Goal: Task Accomplishment & Management: Use online tool/utility

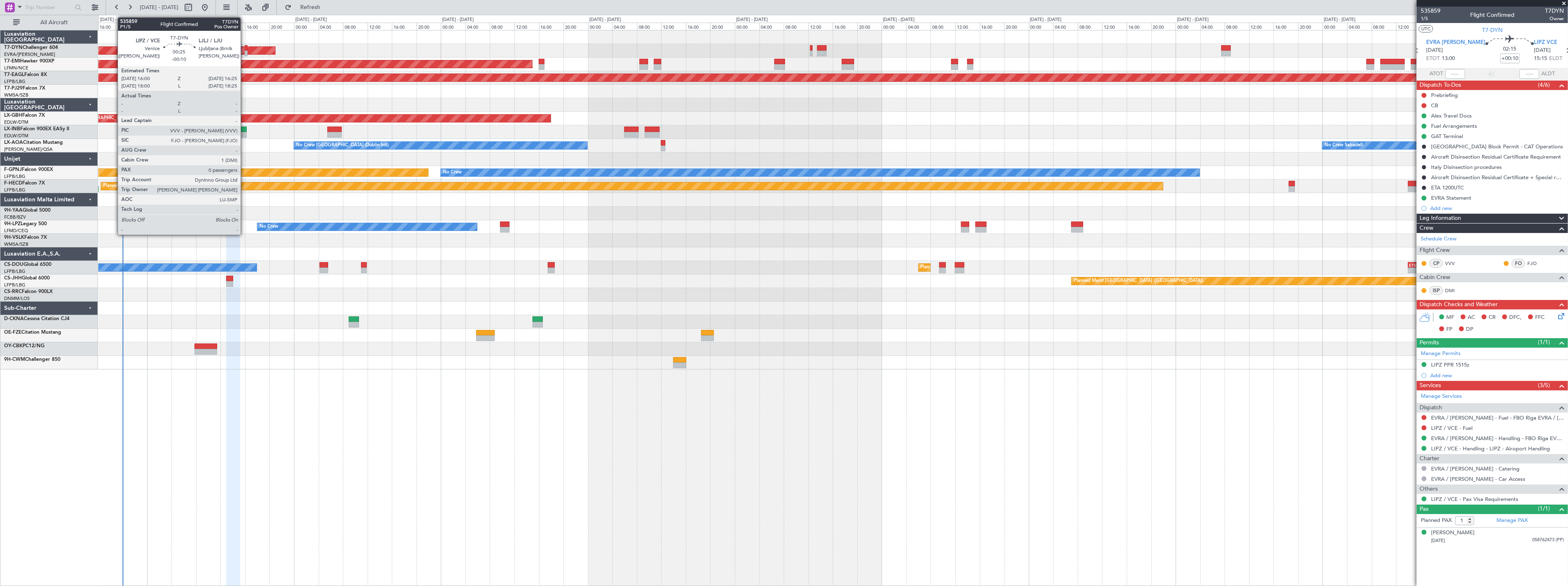
click at [245, 51] on div at bounding box center [246, 53] width 3 height 6
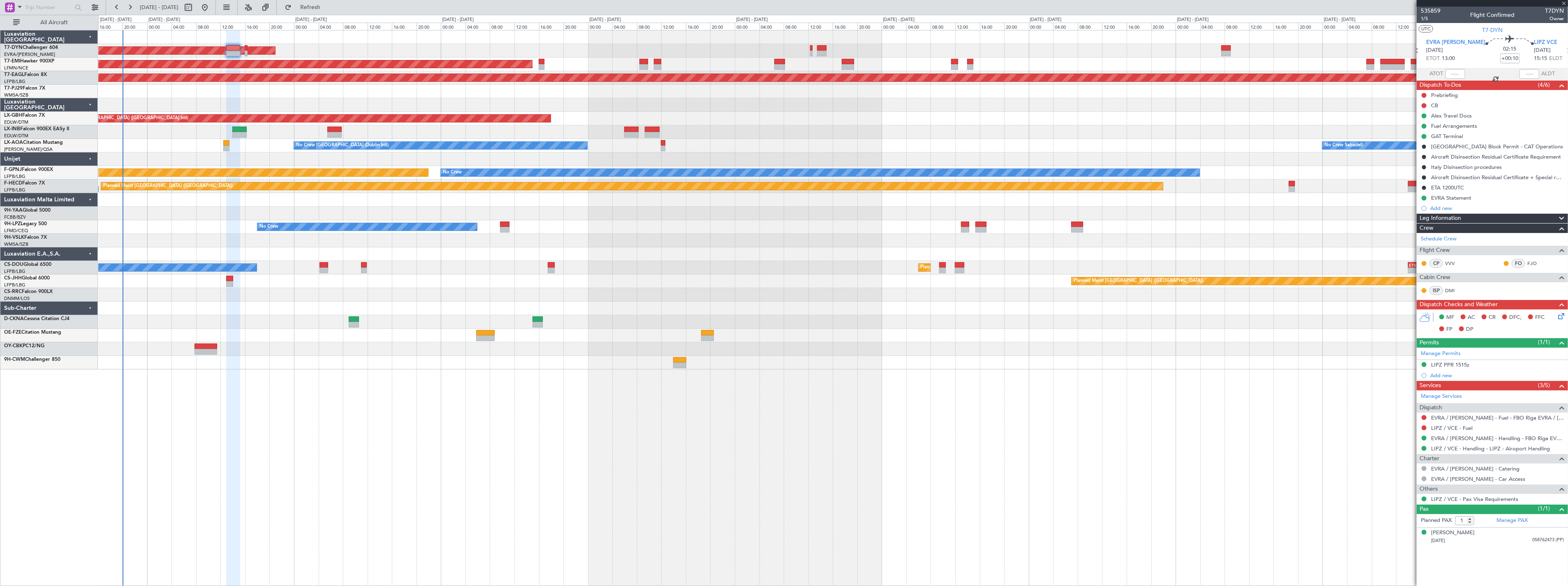
type input "-00:10"
type input "0"
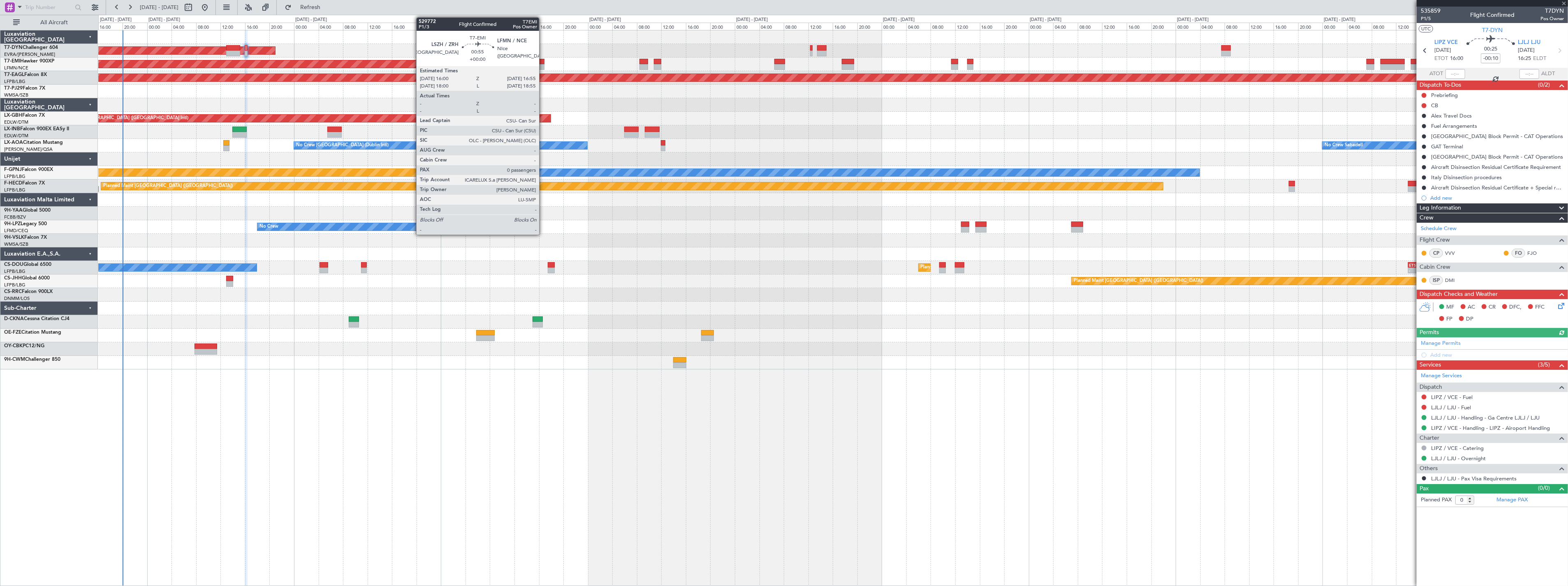
click at [543, 62] on div at bounding box center [541, 61] width 6 height 6
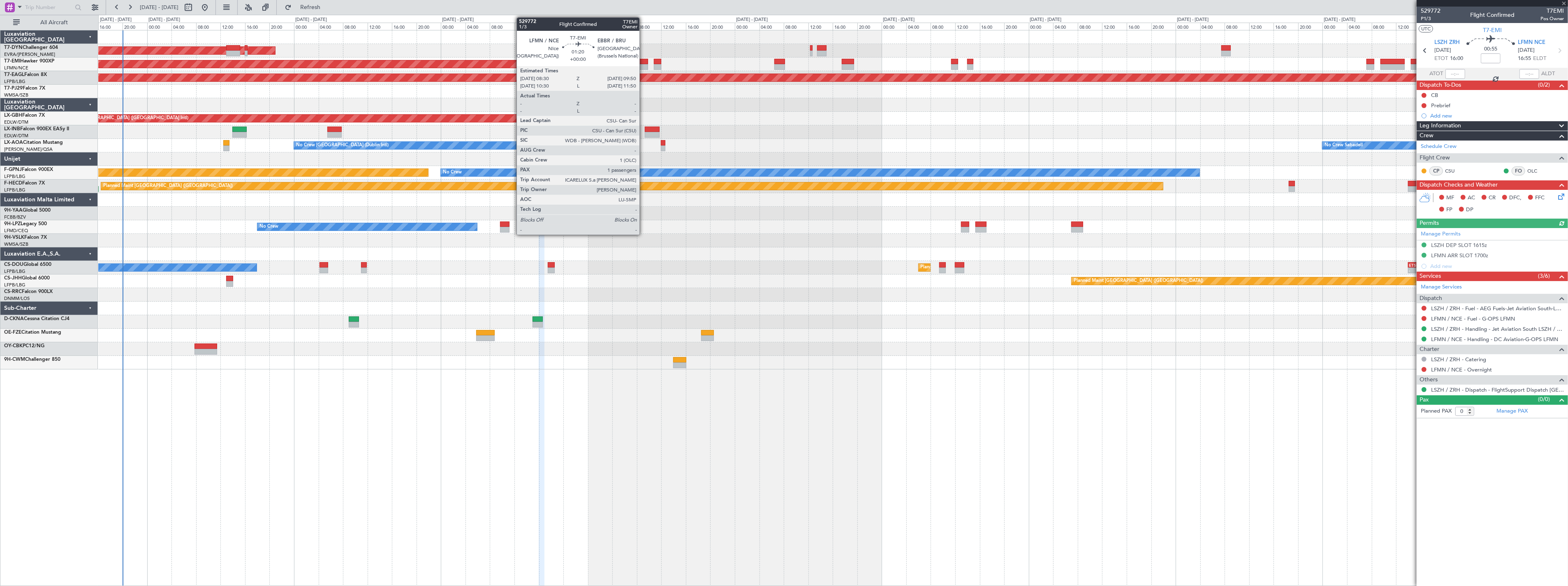
click at [643, 61] on div at bounding box center [643, 61] width 8 height 6
click at [646, 64] on div at bounding box center [643, 66] width 8 height 6
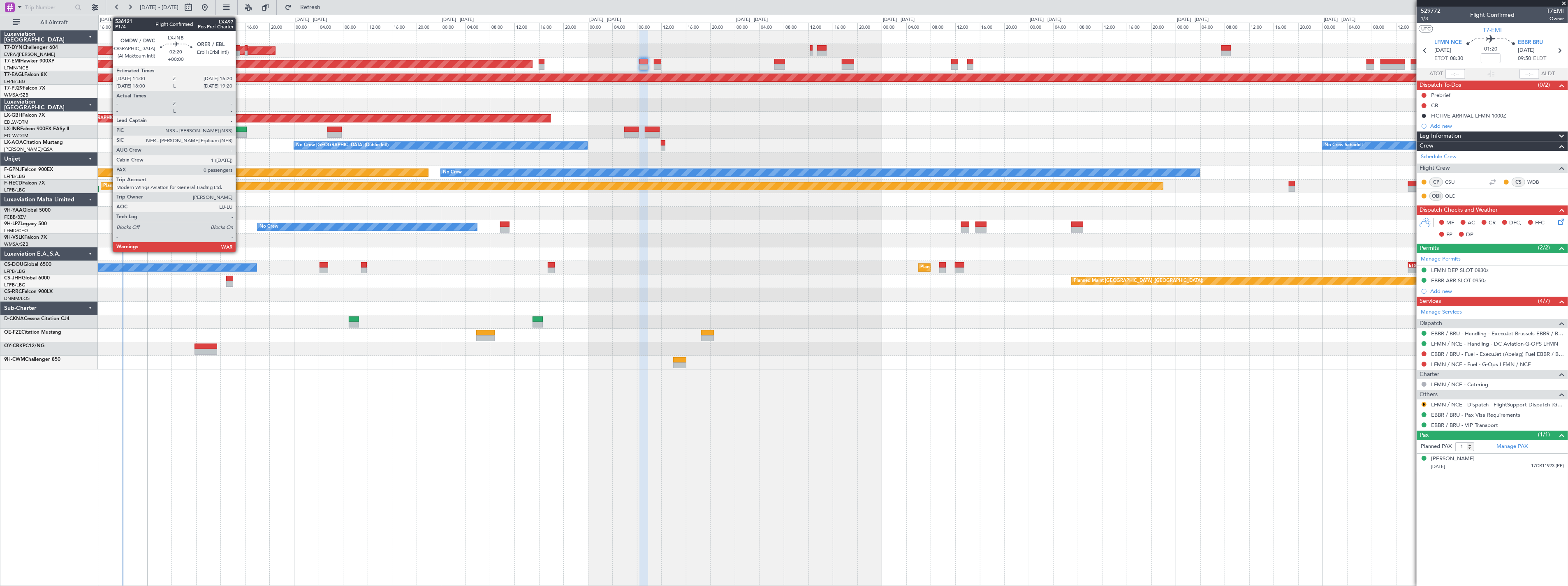
click at [240, 128] on div at bounding box center [239, 129] width 15 height 6
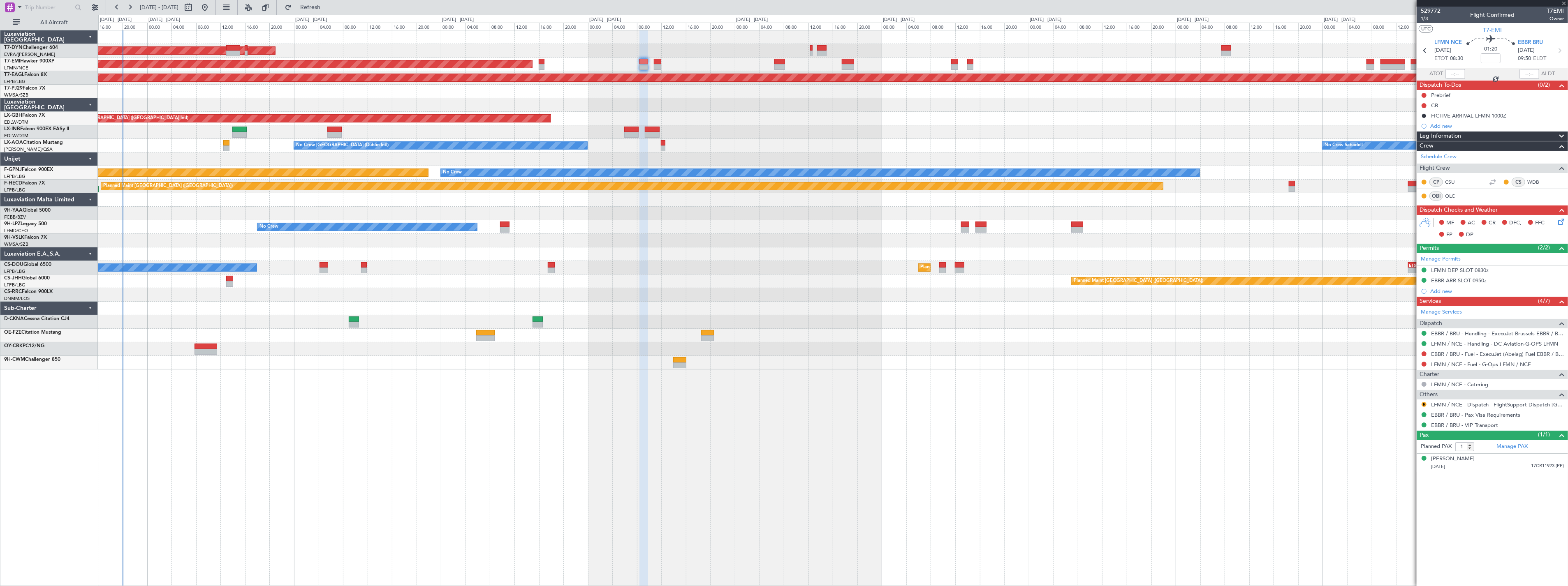
type input "0"
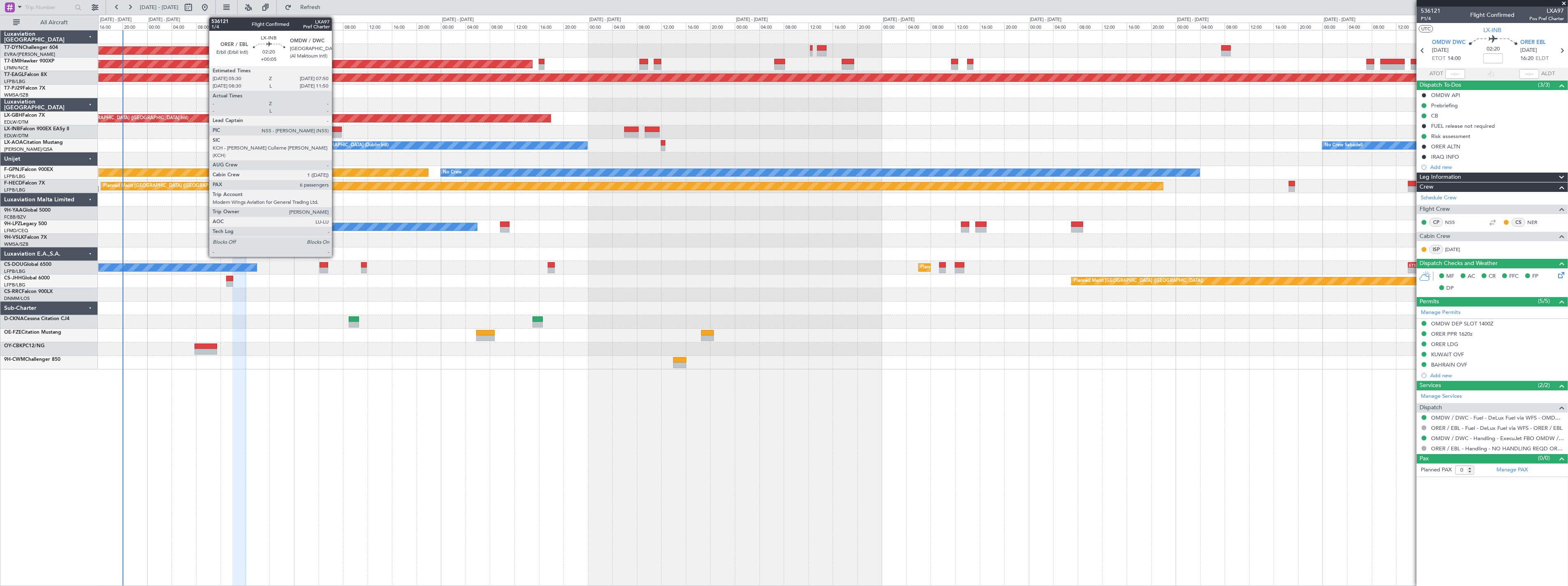
click at [336, 126] on div at bounding box center [334, 129] width 15 height 6
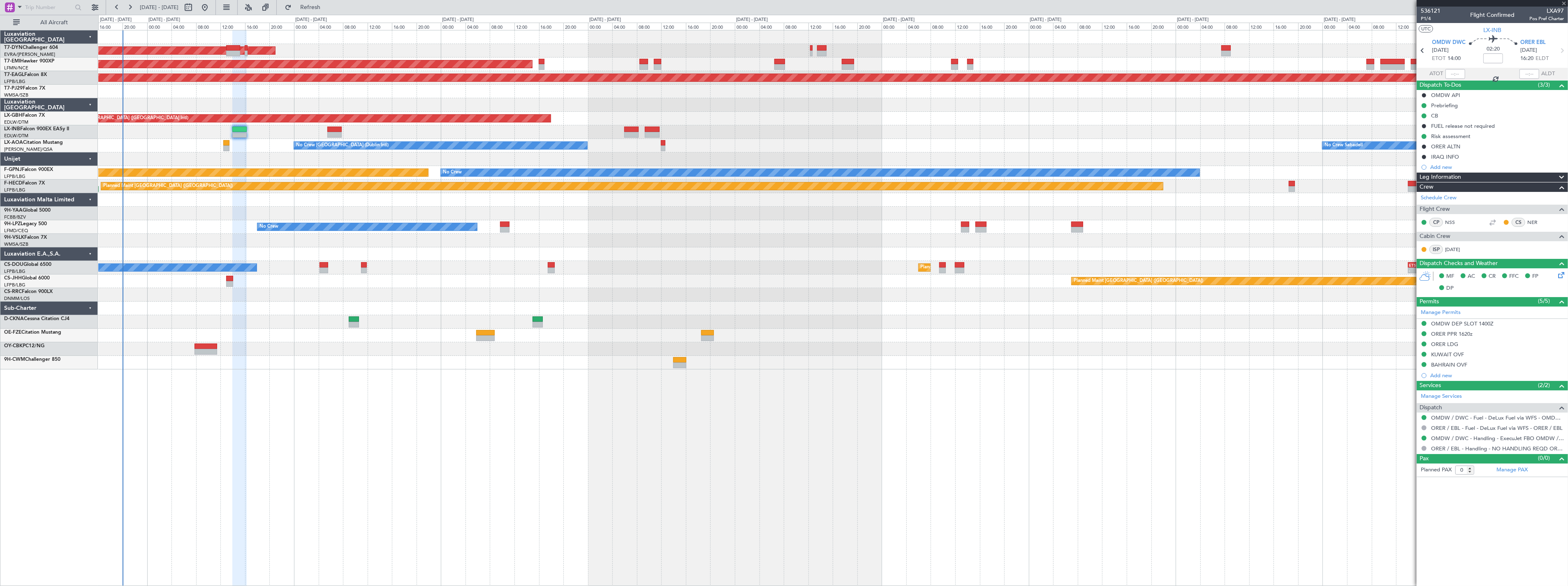
type input "+00:05"
type input "6"
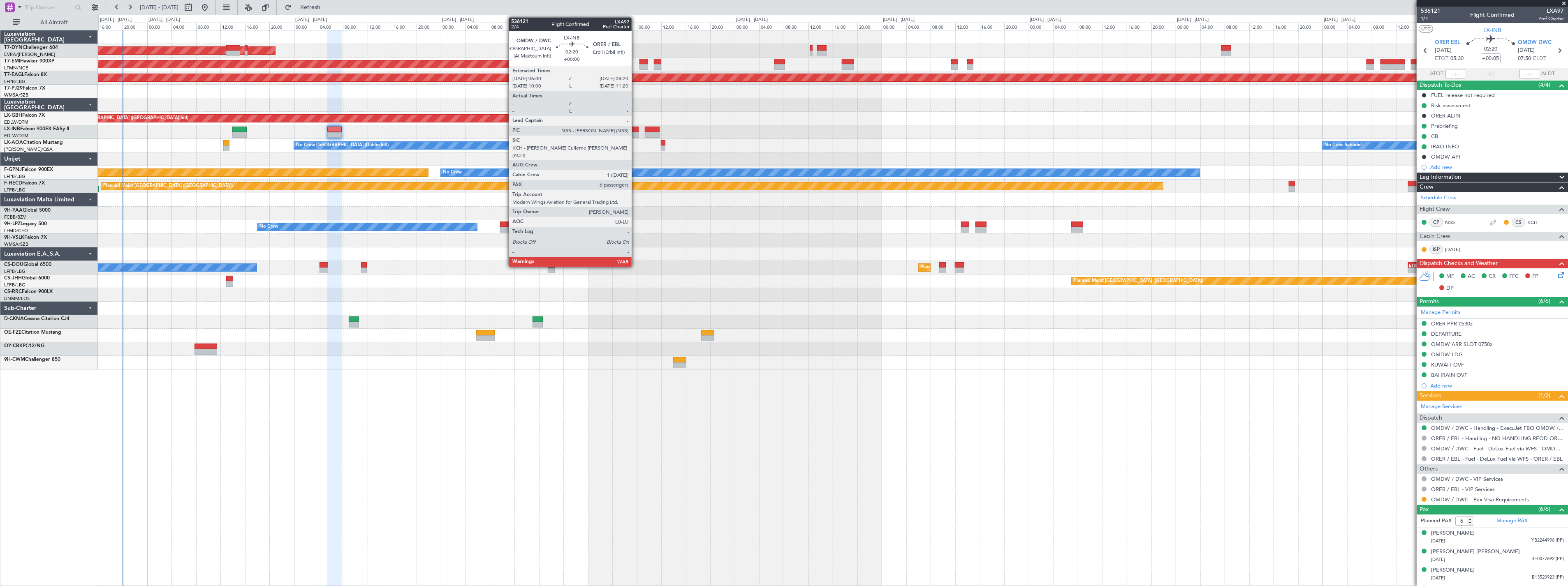
click at [636, 128] on div at bounding box center [631, 129] width 15 height 6
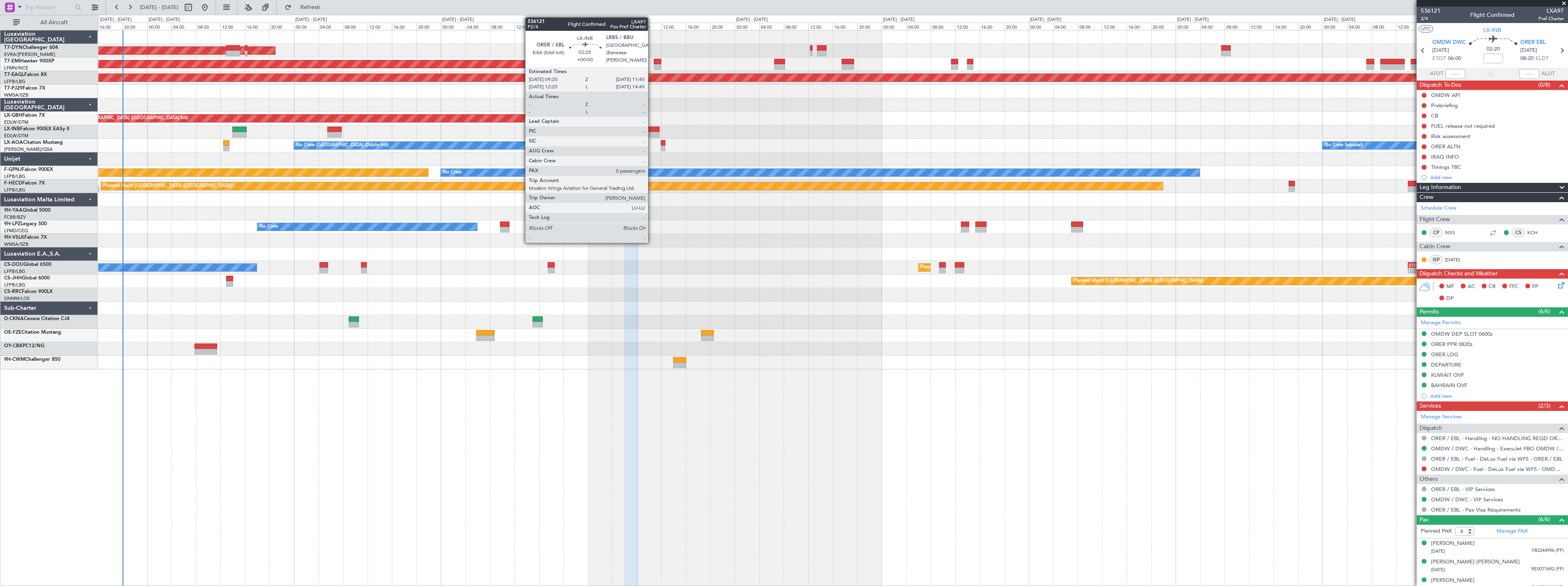
click at [652, 130] on div at bounding box center [651, 129] width 15 height 6
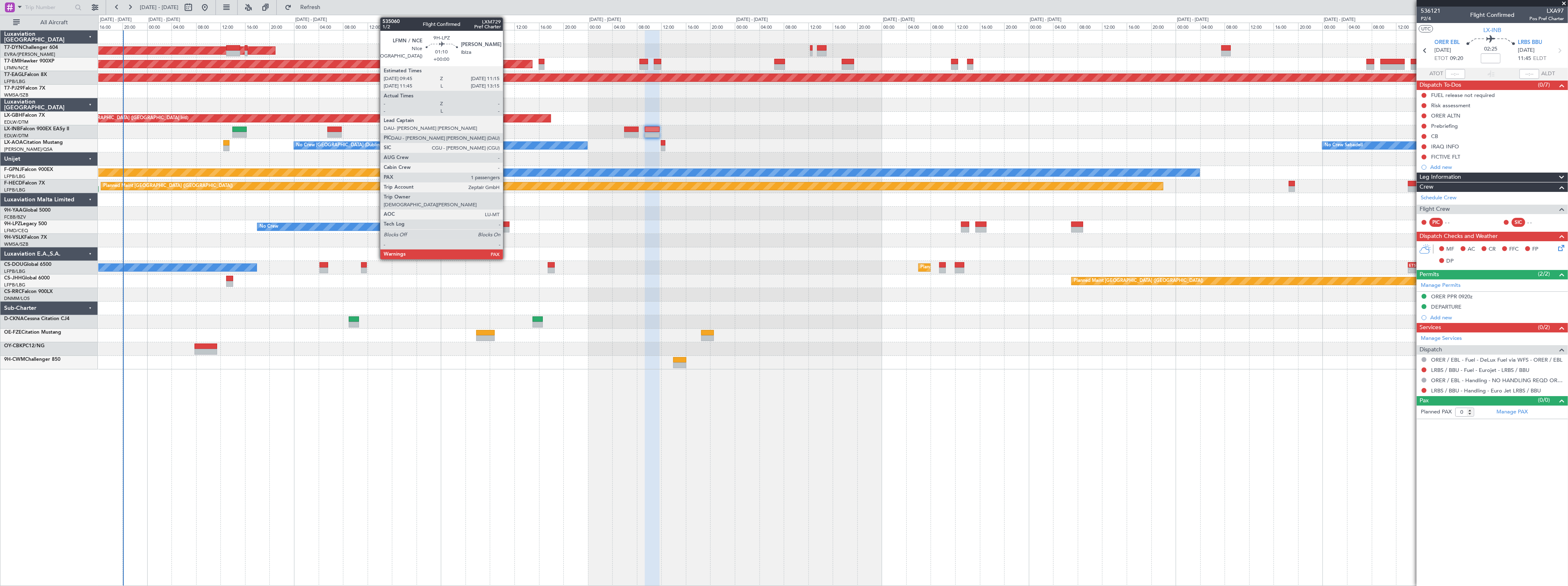
click at [507, 223] on div at bounding box center [504, 224] width 9 height 6
click at [500, 224] on div at bounding box center [504, 224] width 9 height 6
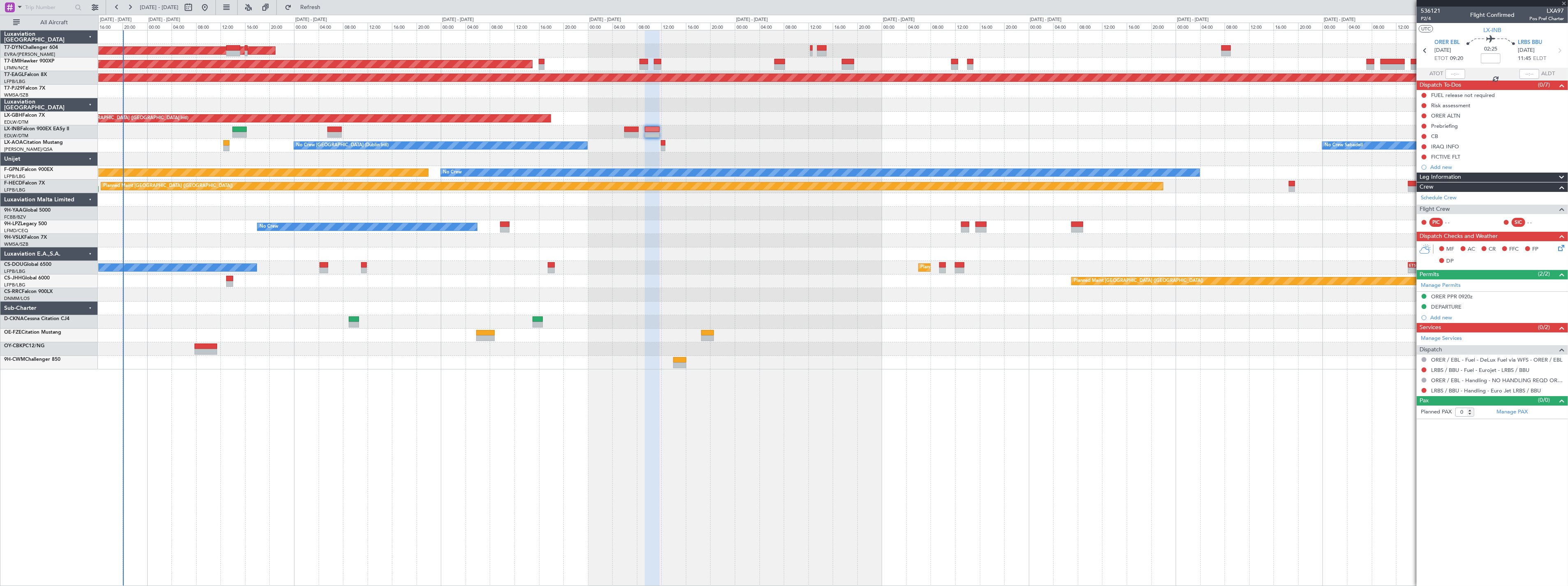
type input "1"
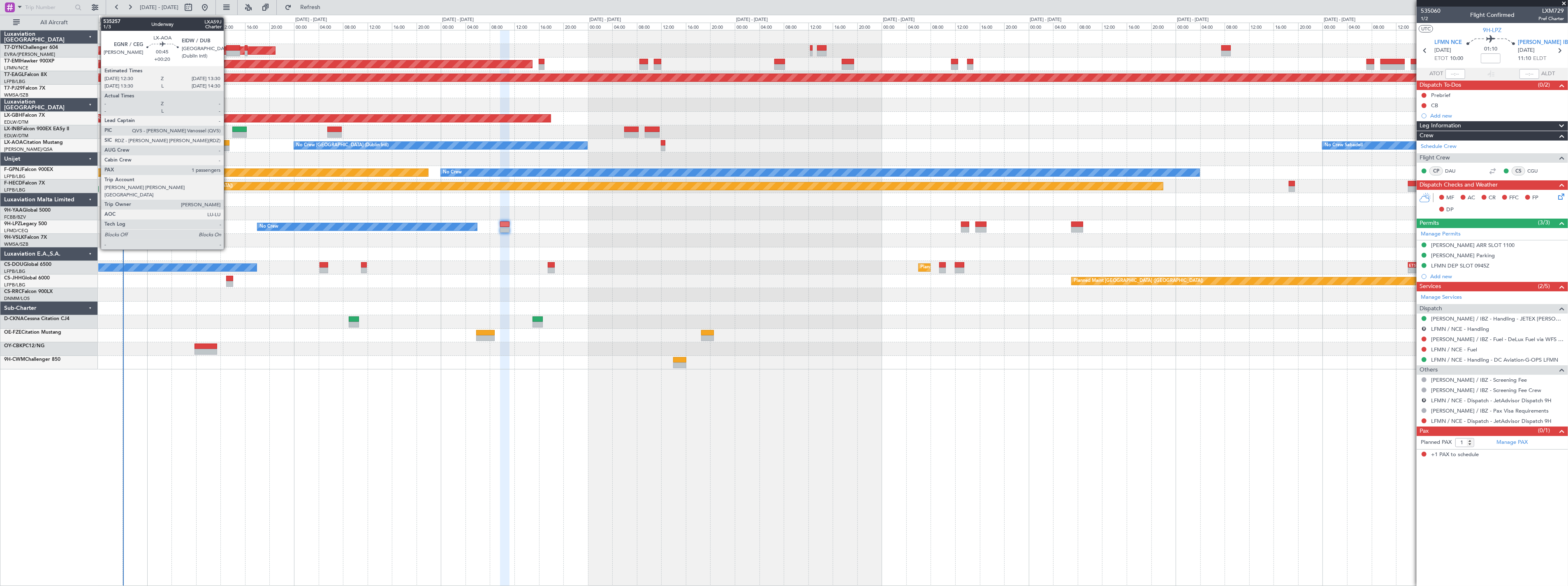
click at [228, 146] on div at bounding box center [226, 148] width 6 height 6
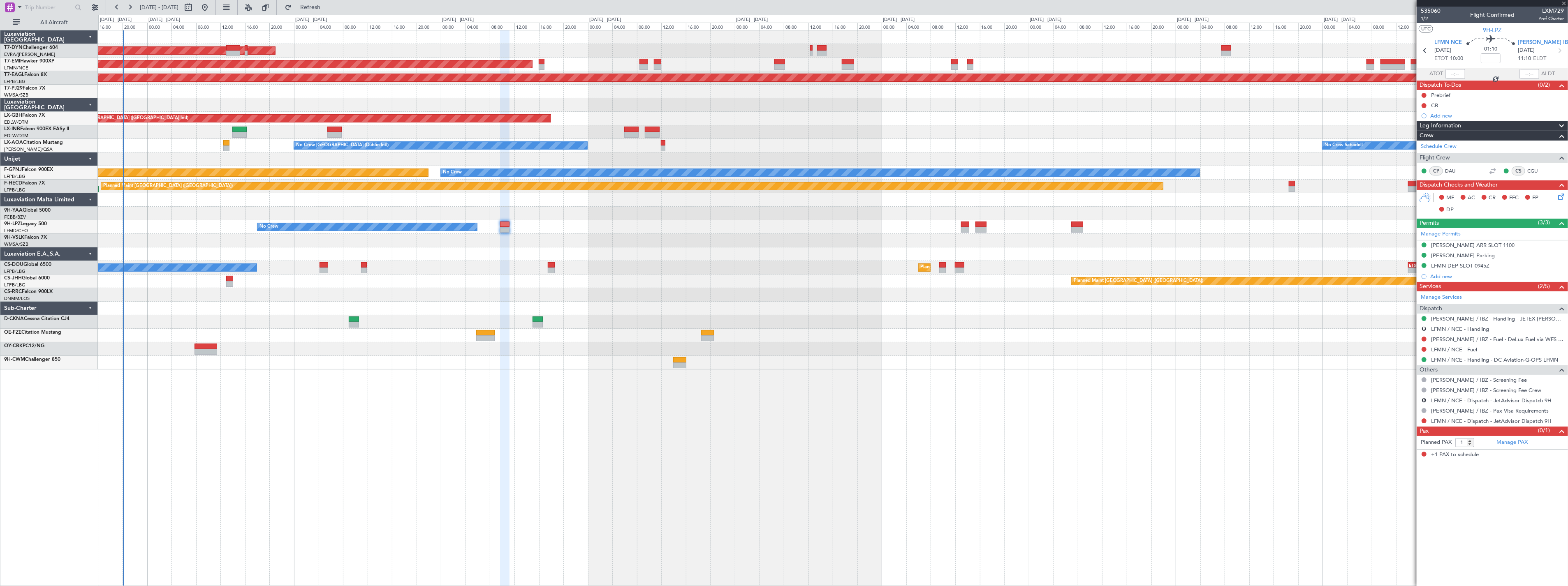
type input "+00:20"
